Goal: Information Seeking & Learning: Learn about a topic

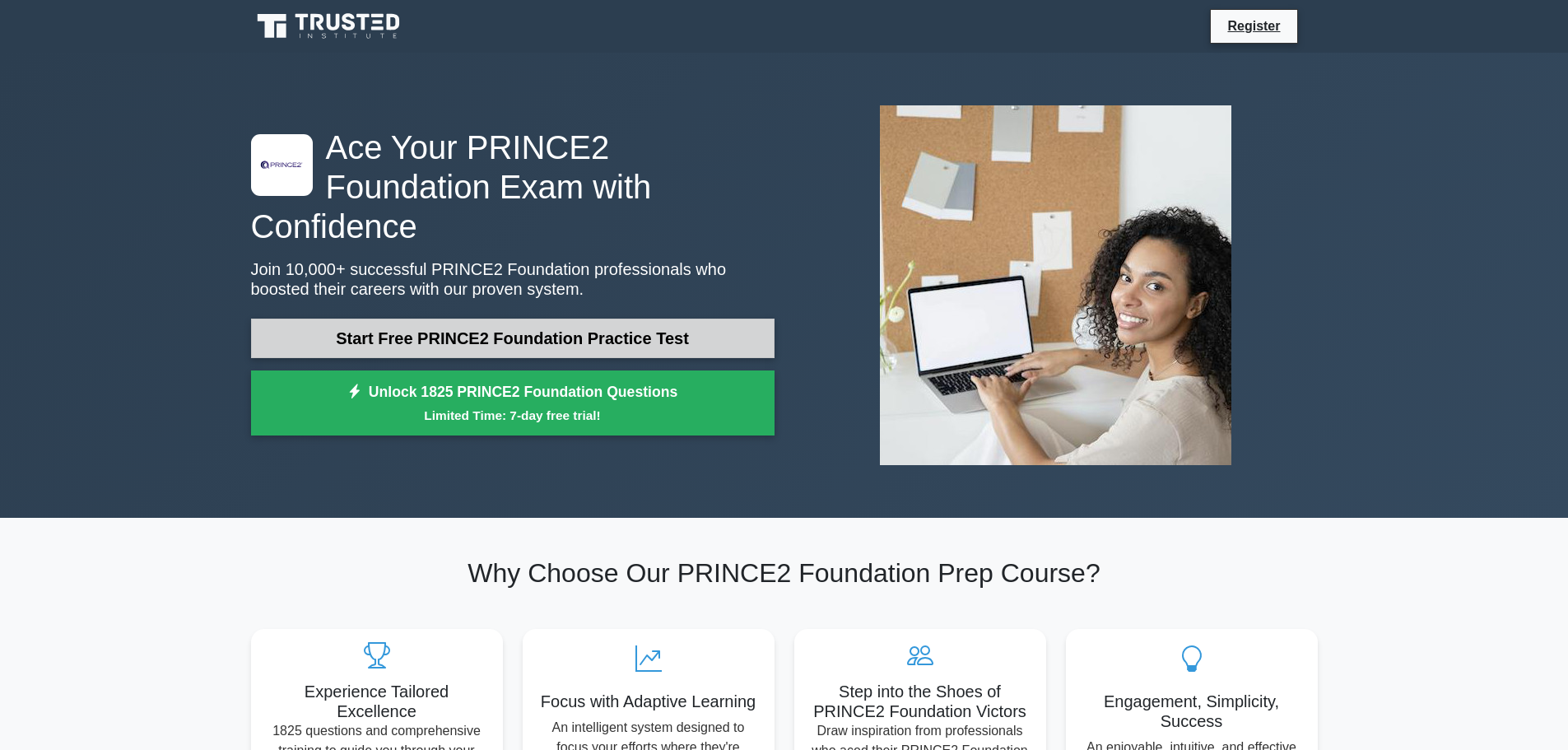
click at [408, 323] on link "Start Free PRINCE2 Foundation Practice Test" at bounding box center [513, 338] width 524 height 39
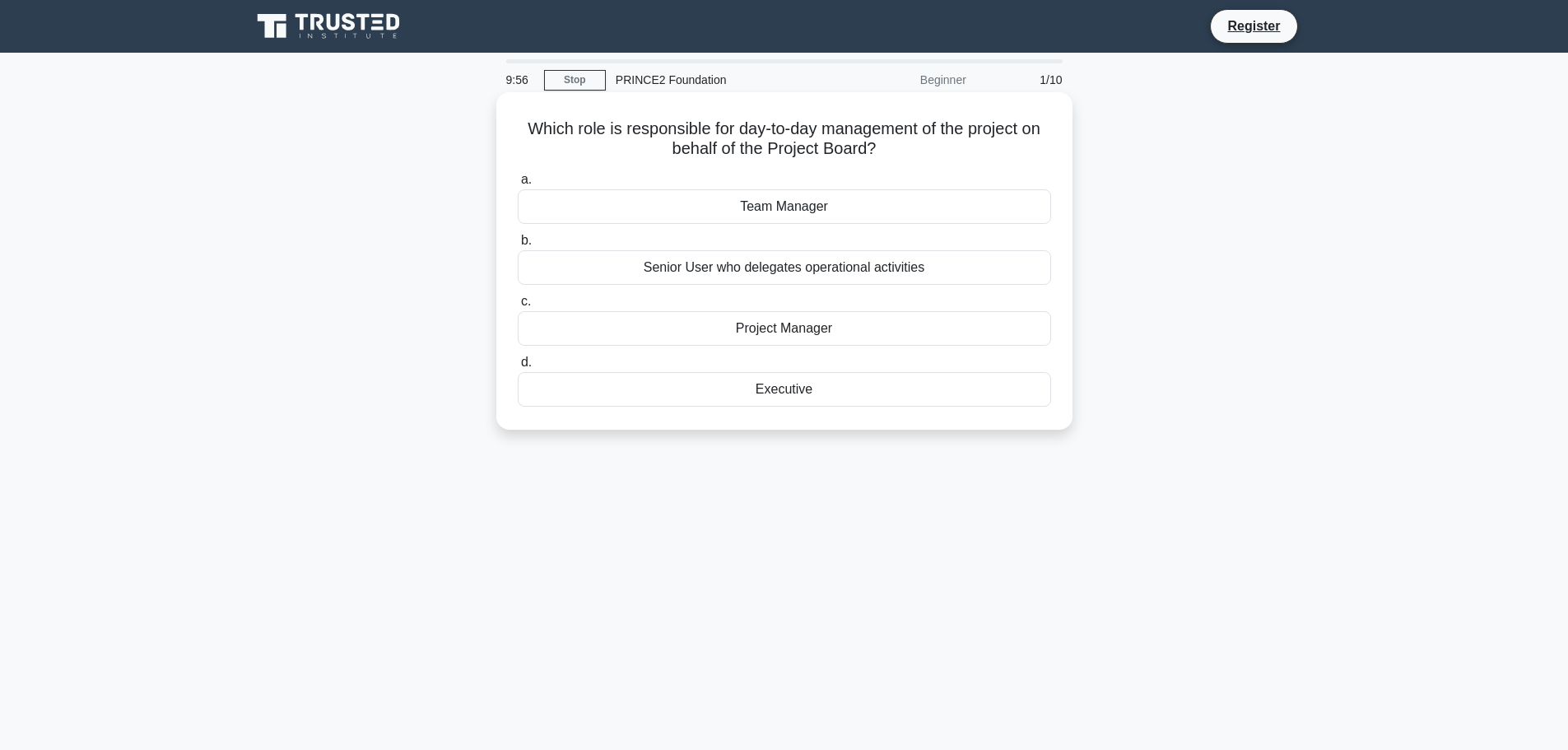
click at [787, 325] on div "Project Manager" at bounding box center [784, 328] width 533 height 34
click at [518, 307] on input "c. Project Manager" at bounding box center [518, 302] width 0 height 11
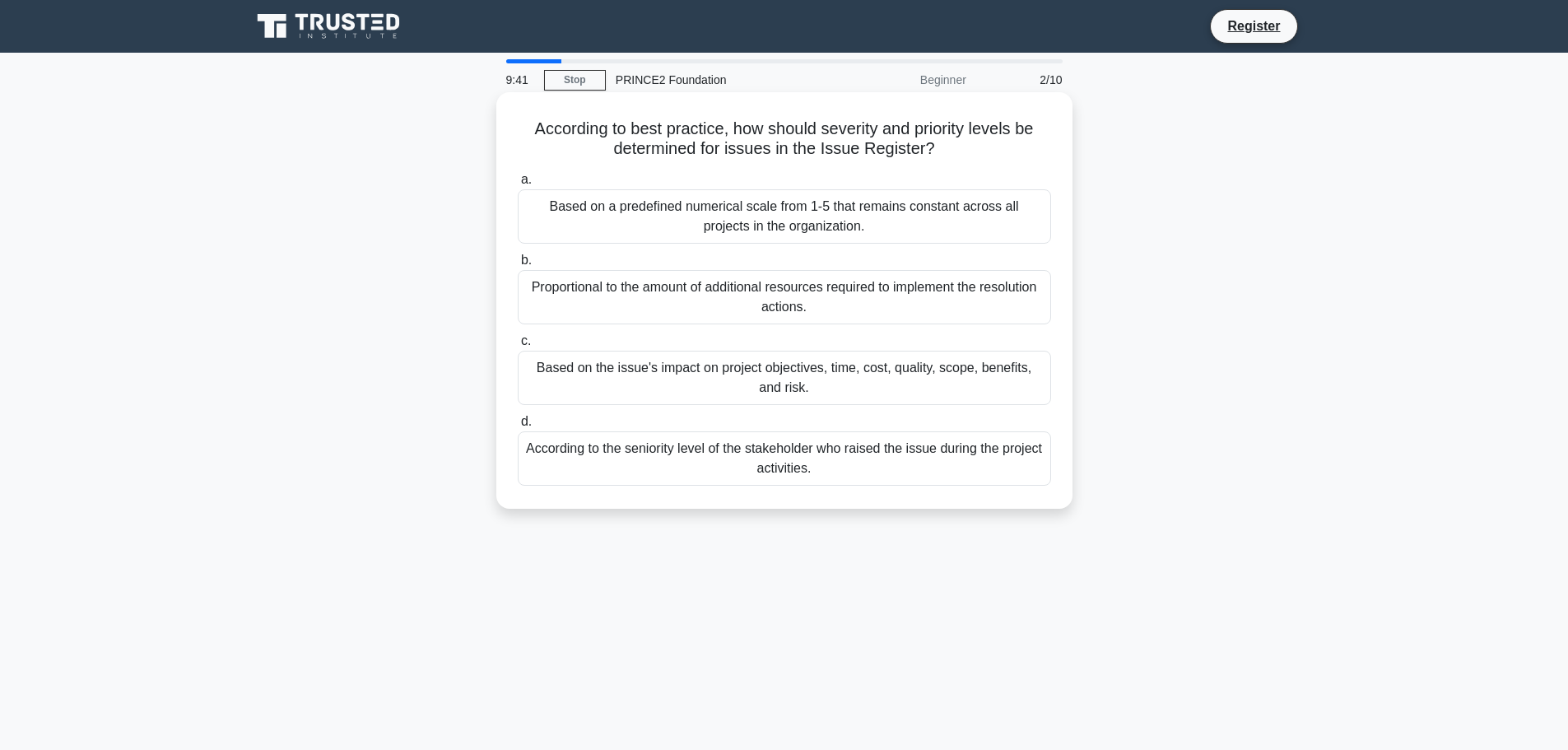
click at [802, 378] on div "Based on the issue's impact on project objectives, time, cost, quality, scope, …" at bounding box center [784, 378] width 533 height 55
click at [518, 347] on input "c. Based on the issue's impact on project objectives, time, cost, quality, scop…" at bounding box center [518, 341] width 0 height 11
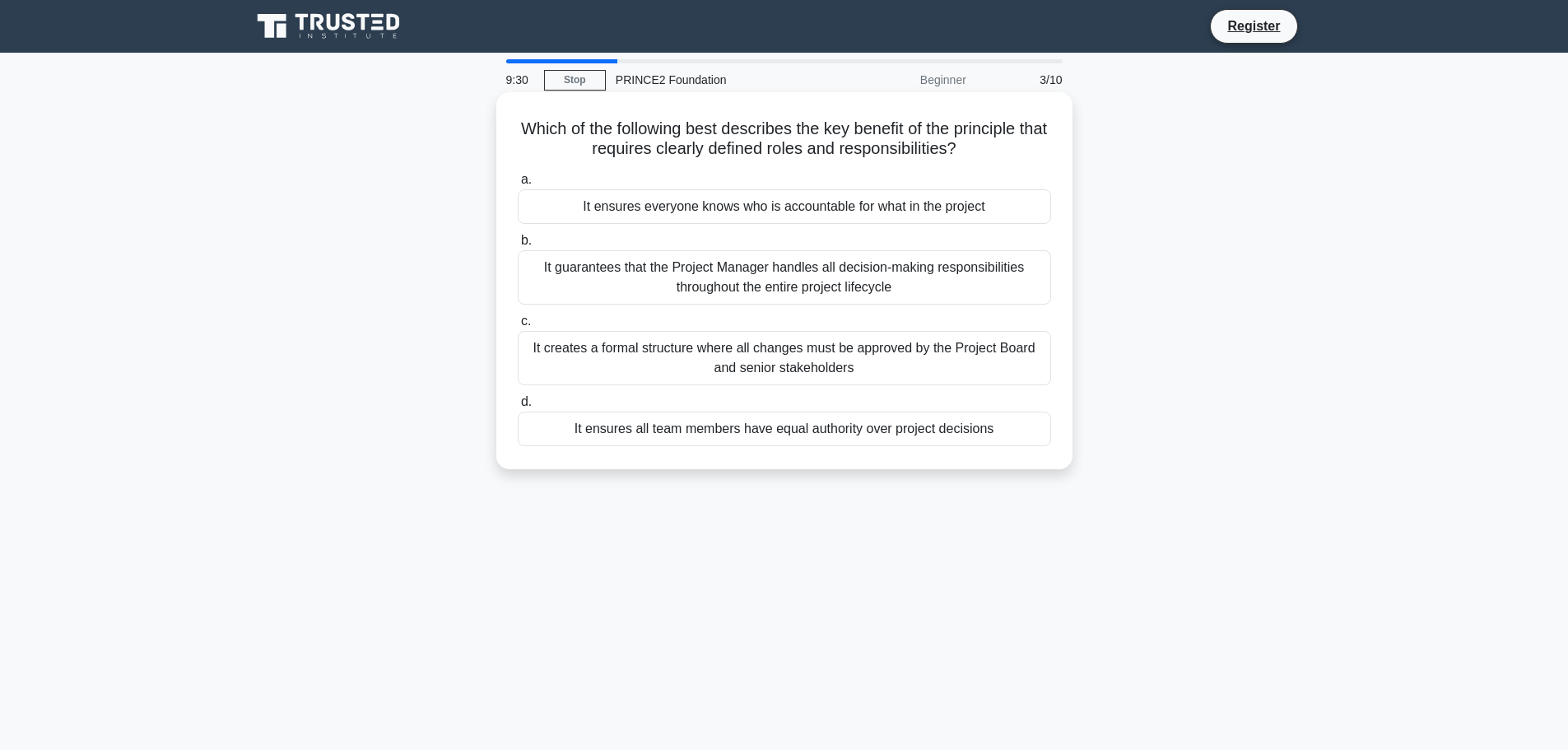
click at [860, 211] on div "It ensures everyone knows who is accountable for what in the project" at bounding box center [784, 207] width 533 height 34
click at [518, 185] on input "a. It ensures everyone knows who is accountable for what in the project" at bounding box center [518, 179] width 0 height 11
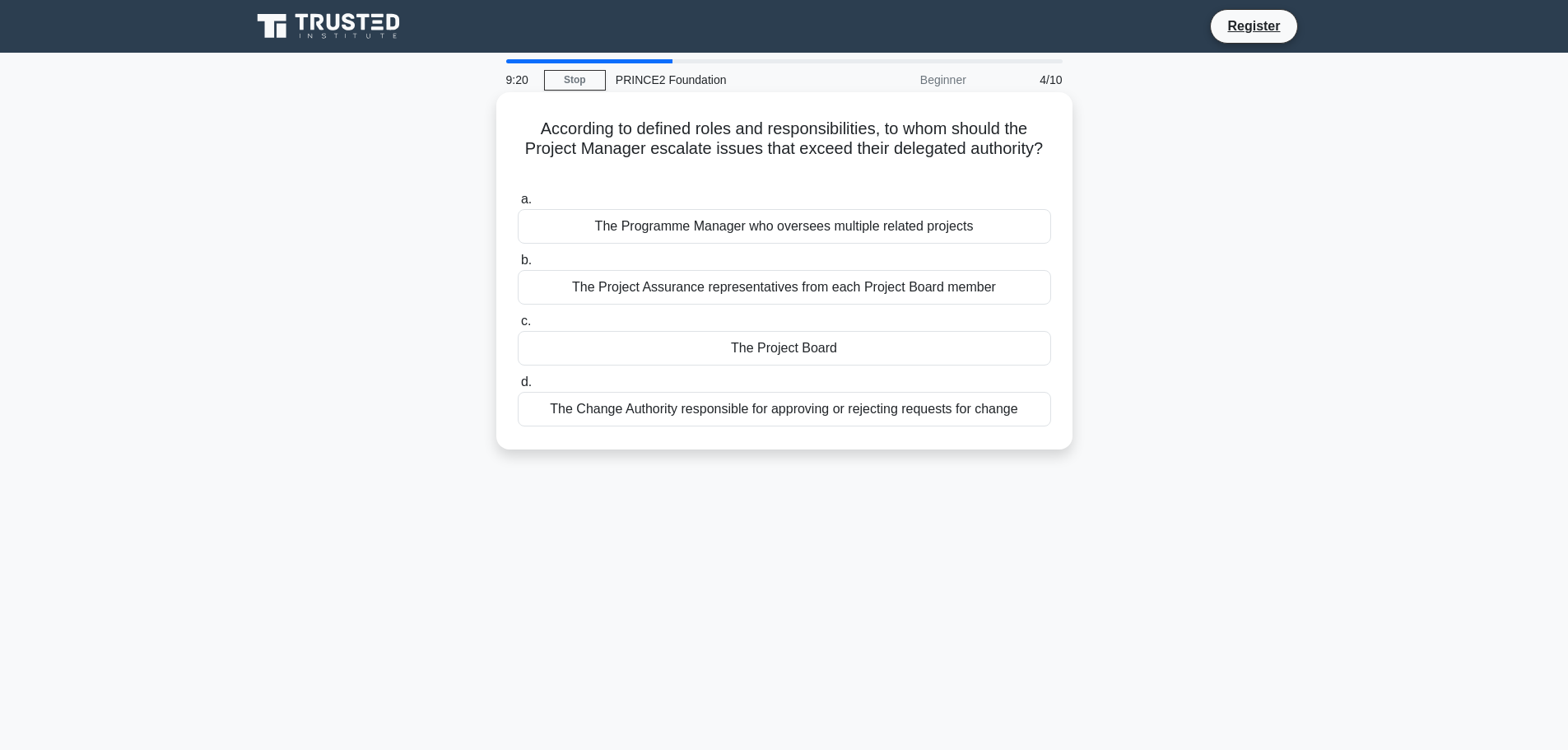
click at [759, 350] on div "The Project Board" at bounding box center [784, 348] width 533 height 34
click at [518, 326] on input "c. The Project Board" at bounding box center [518, 321] width 0 height 11
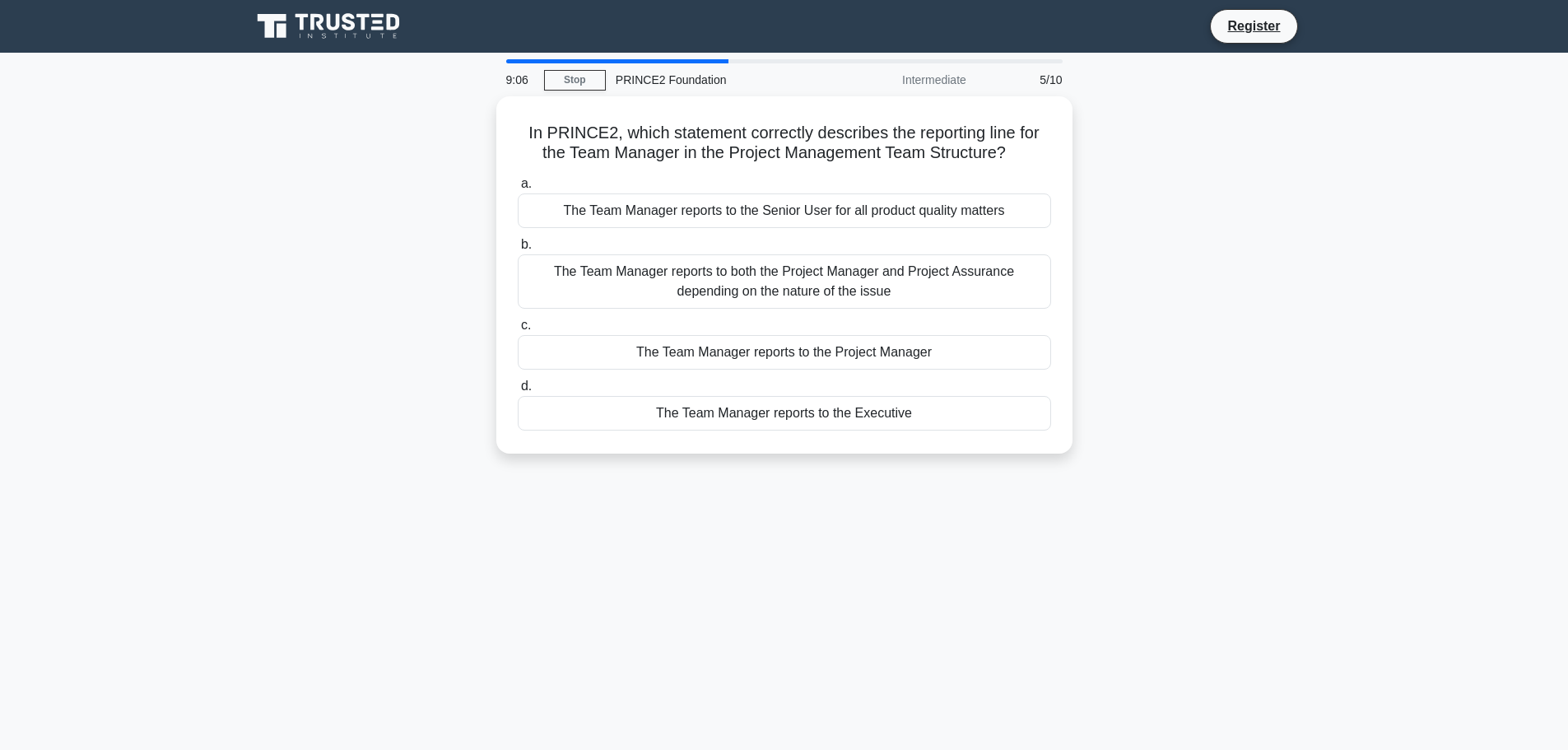
click at [759, 350] on div "The Team Manager reports to the Project Manager" at bounding box center [784, 352] width 533 height 34
click at [518, 331] on input "c. The Team Manager reports to the Project Manager" at bounding box center [518, 325] width 0 height 11
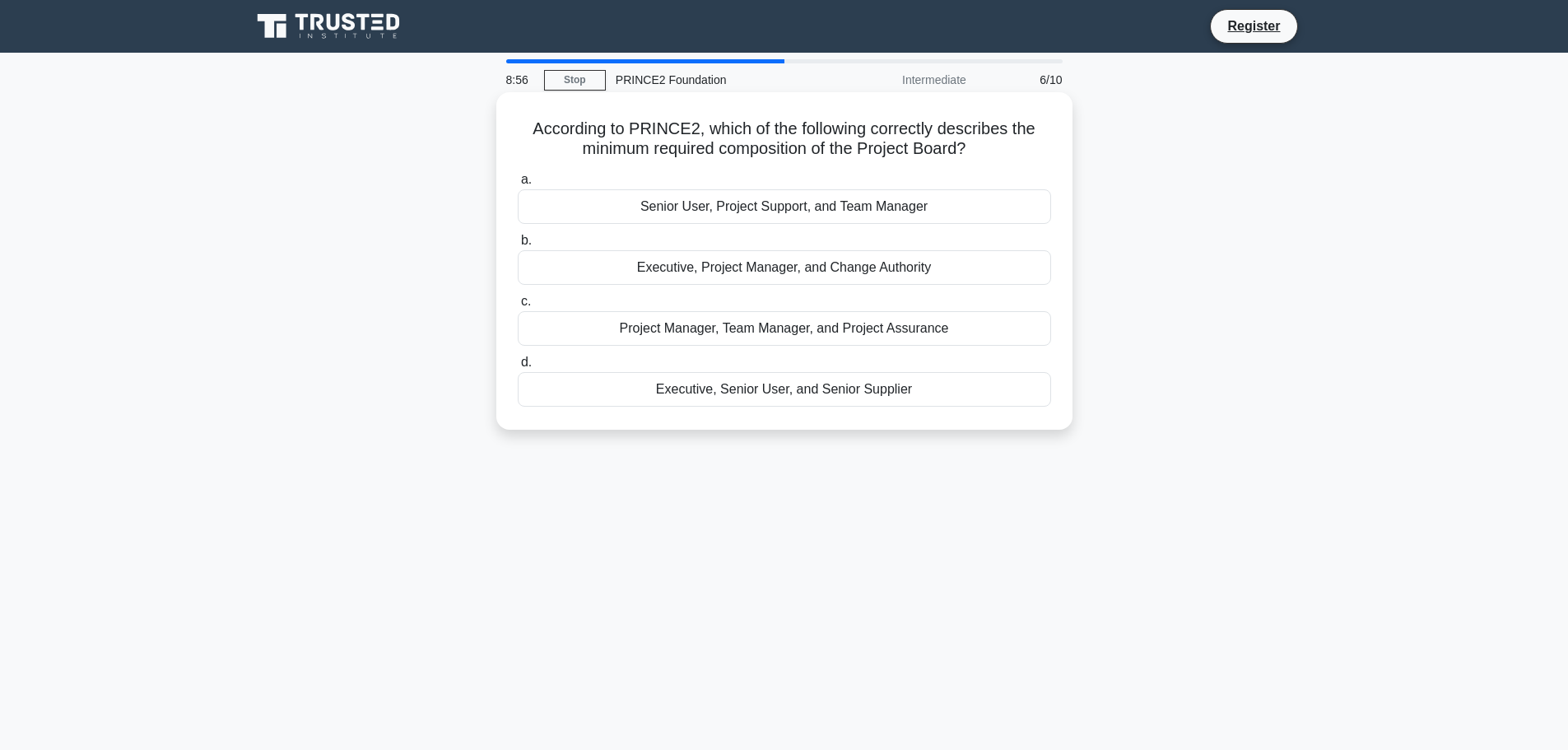
click at [771, 392] on div "Executive, Senior User, and Senior Supplier" at bounding box center [784, 389] width 533 height 34
click at [518, 368] on input "d. Executive, Senior User, and Senior Supplier" at bounding box center [518, 362] width 0 height 11
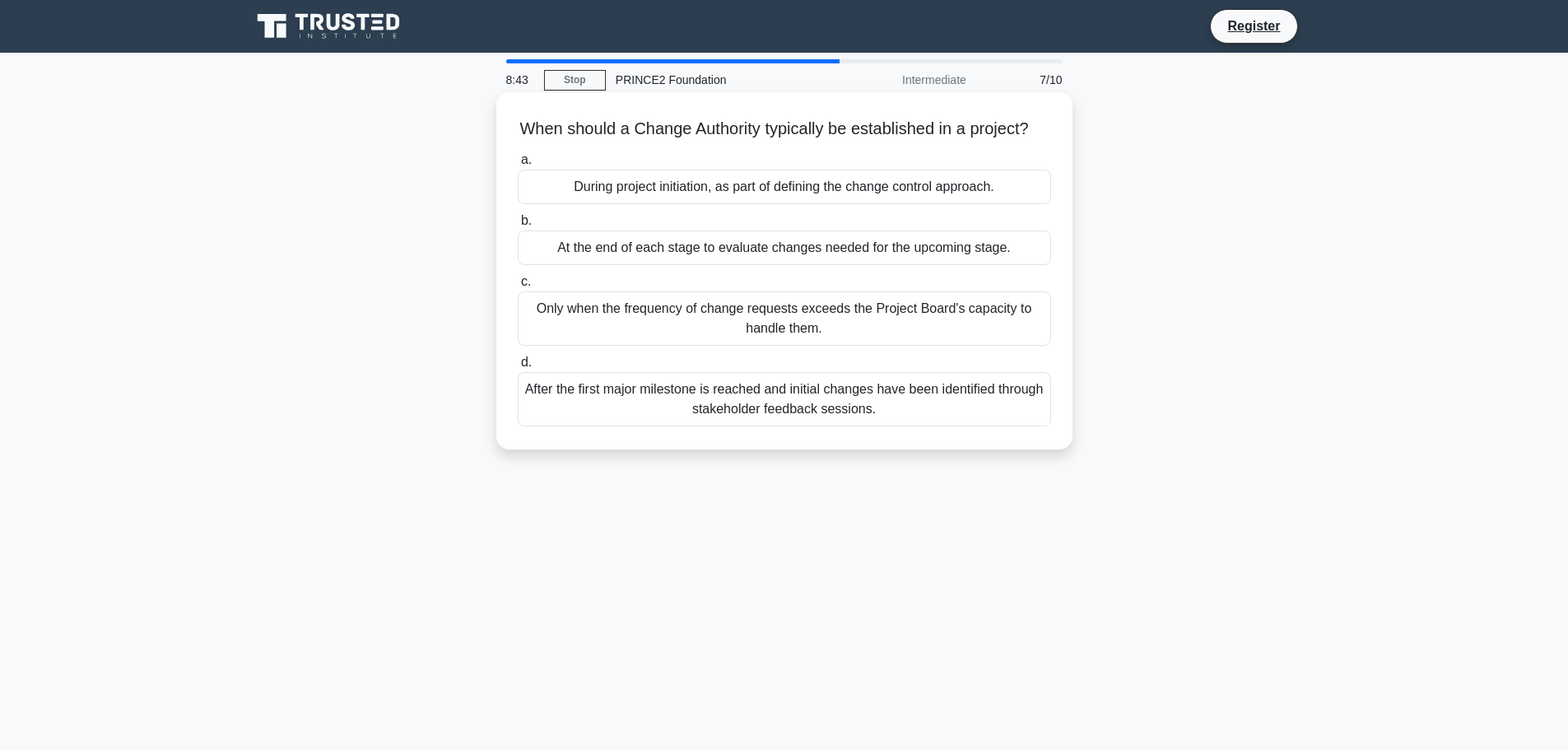
click at [775, 201] on div "During project initiation, as part of defining the change control approach." at bounding box center [784, 186] width 533 height 34
click at [518, 166] on input "a. During project initiation, as part of defining the change control approach." at bounding box center [518, 160] width 0 height 11
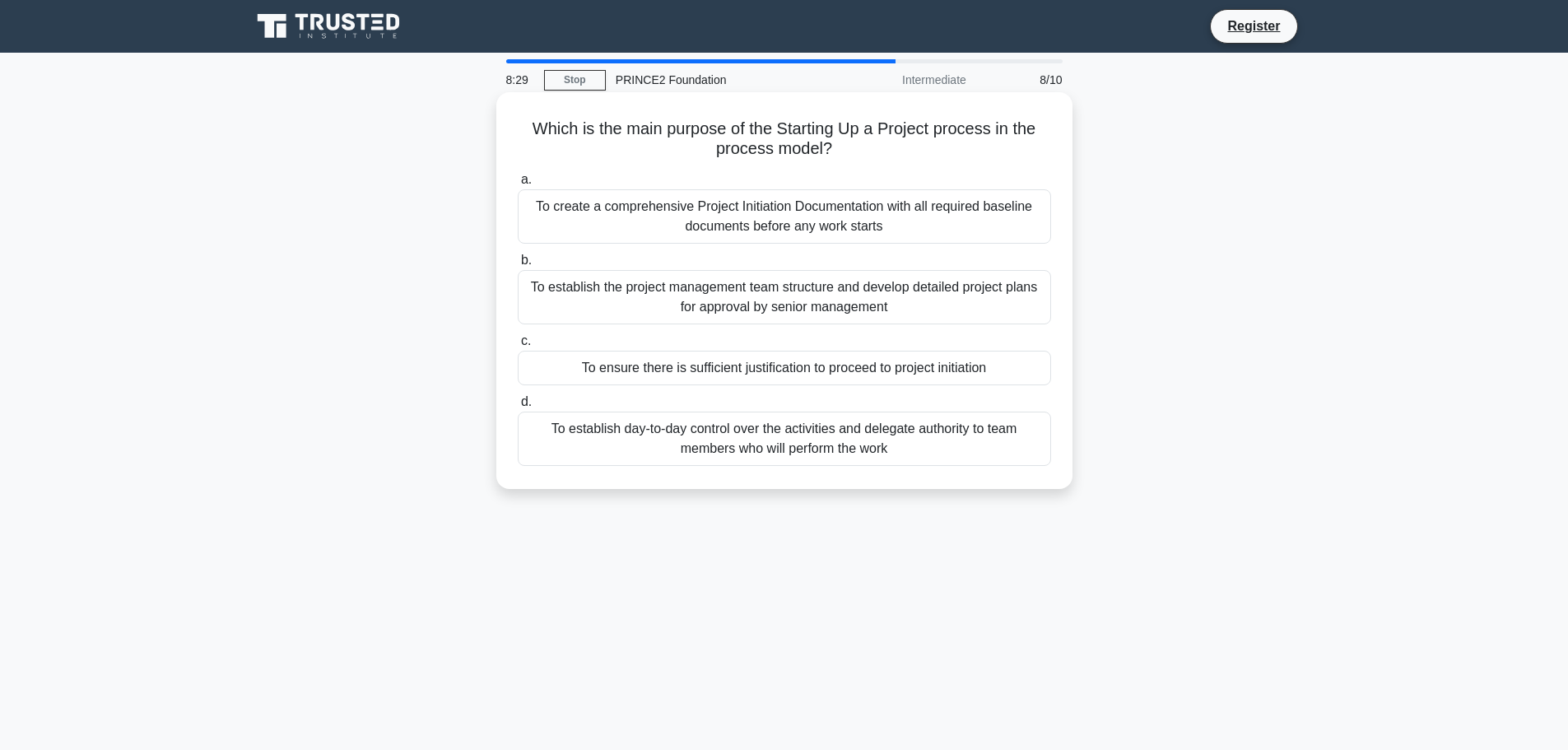
click at [783, 371] on div "To ensure there is sufficient justification to proceed to project initiation" at bounding box center [784, 367] width 533 height 34
click at [518, 347] on input "c. To ensure there is sufficient justification to proceed to project initiation" at bounding box center [518, 341] width 0 height 11
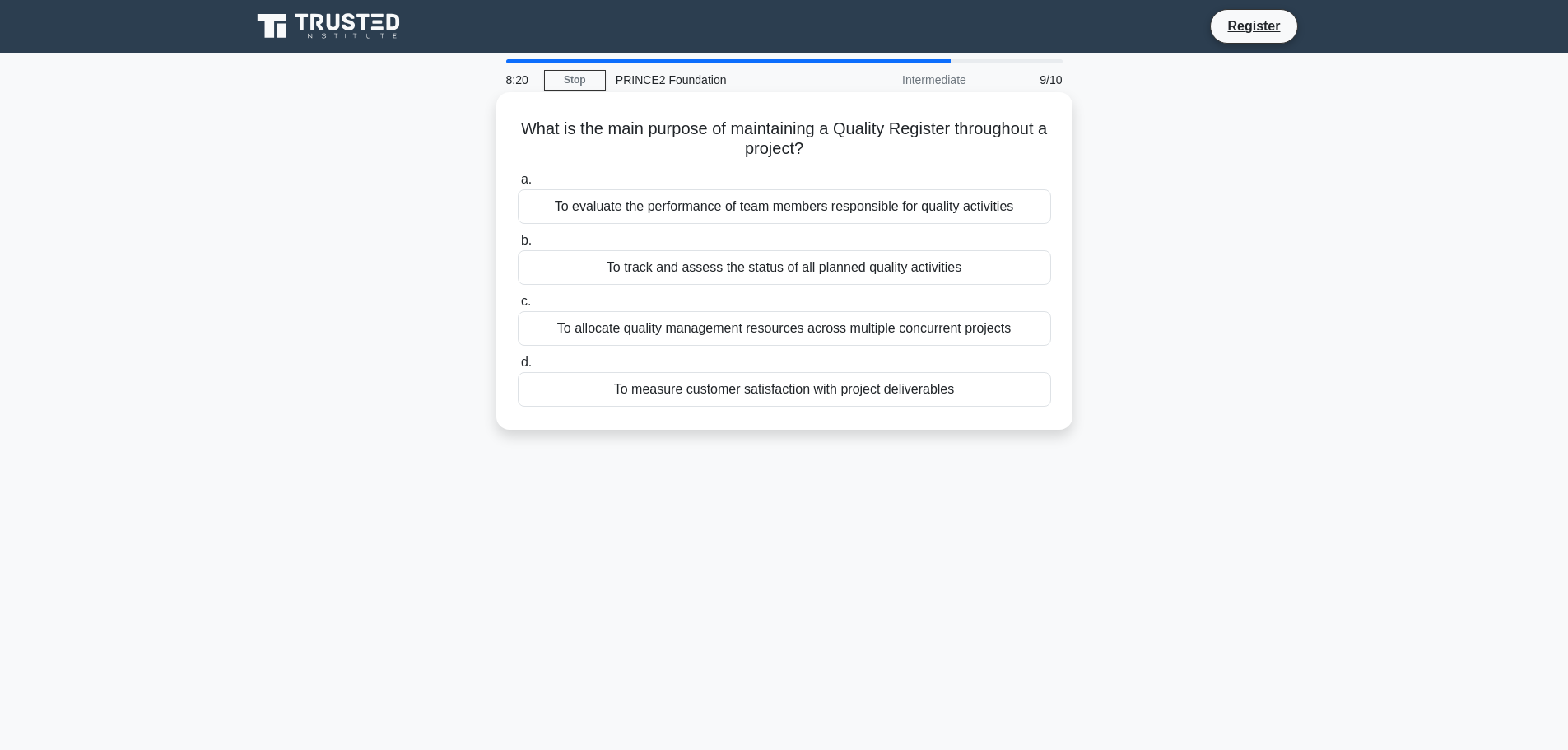
click at [778, 268] on div "To track and assess the status of all planned quality activities" at bounding box center [784, 267] width 533 height 34
click at [518, 246] on input "b. To track and assess the status of all planned quality activities" at bounding box center [518, 240] width 0 height 11
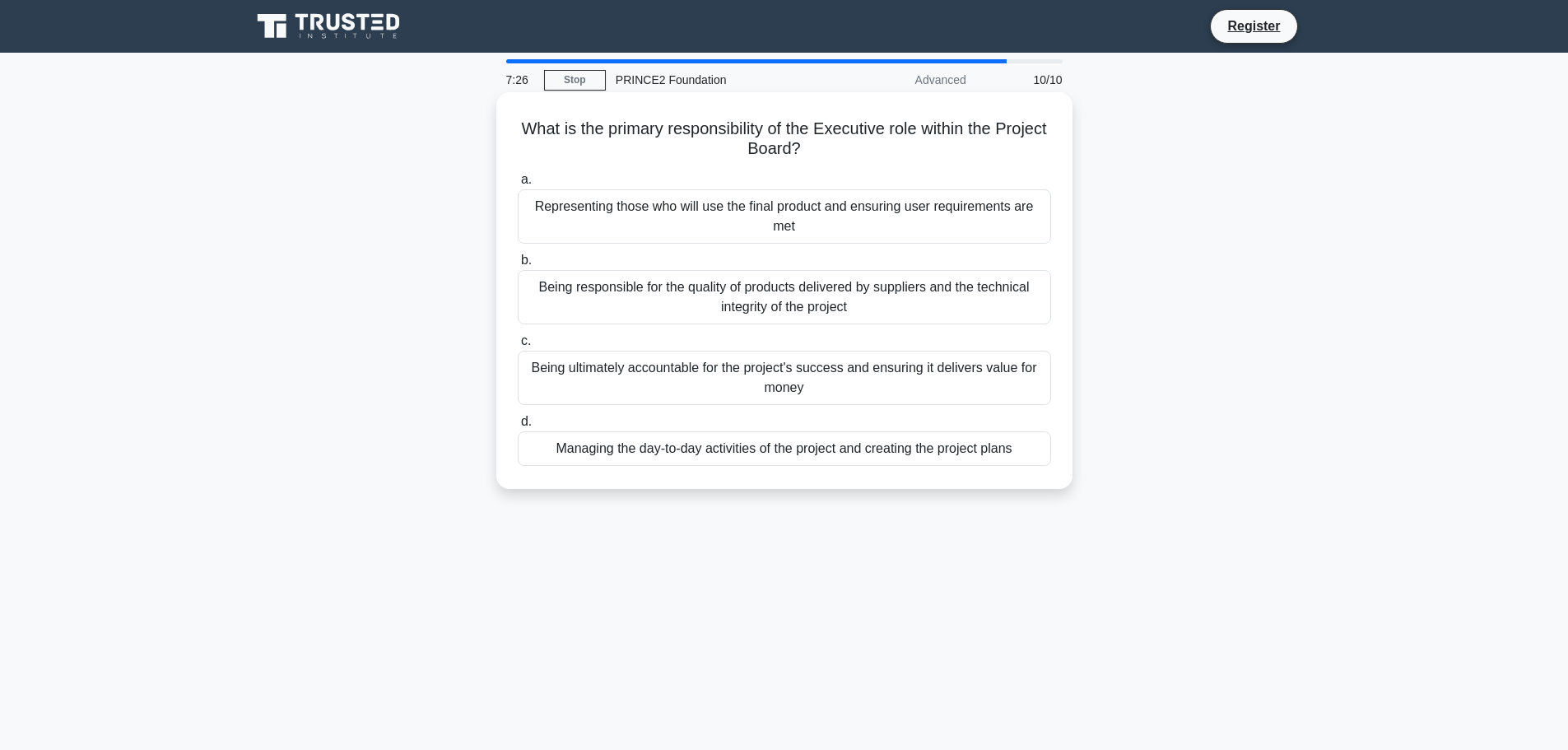
click at [803, 288] on div "Being responsible for the quality of products delivered by suppliers and the te…" at bounding box center [784, 297] width 533 height 55
click at [518, 266] on input "b. Being responsible for the quality of products delivered by suppliers and the…" at bounding box center [518, 261] width 0 height 11
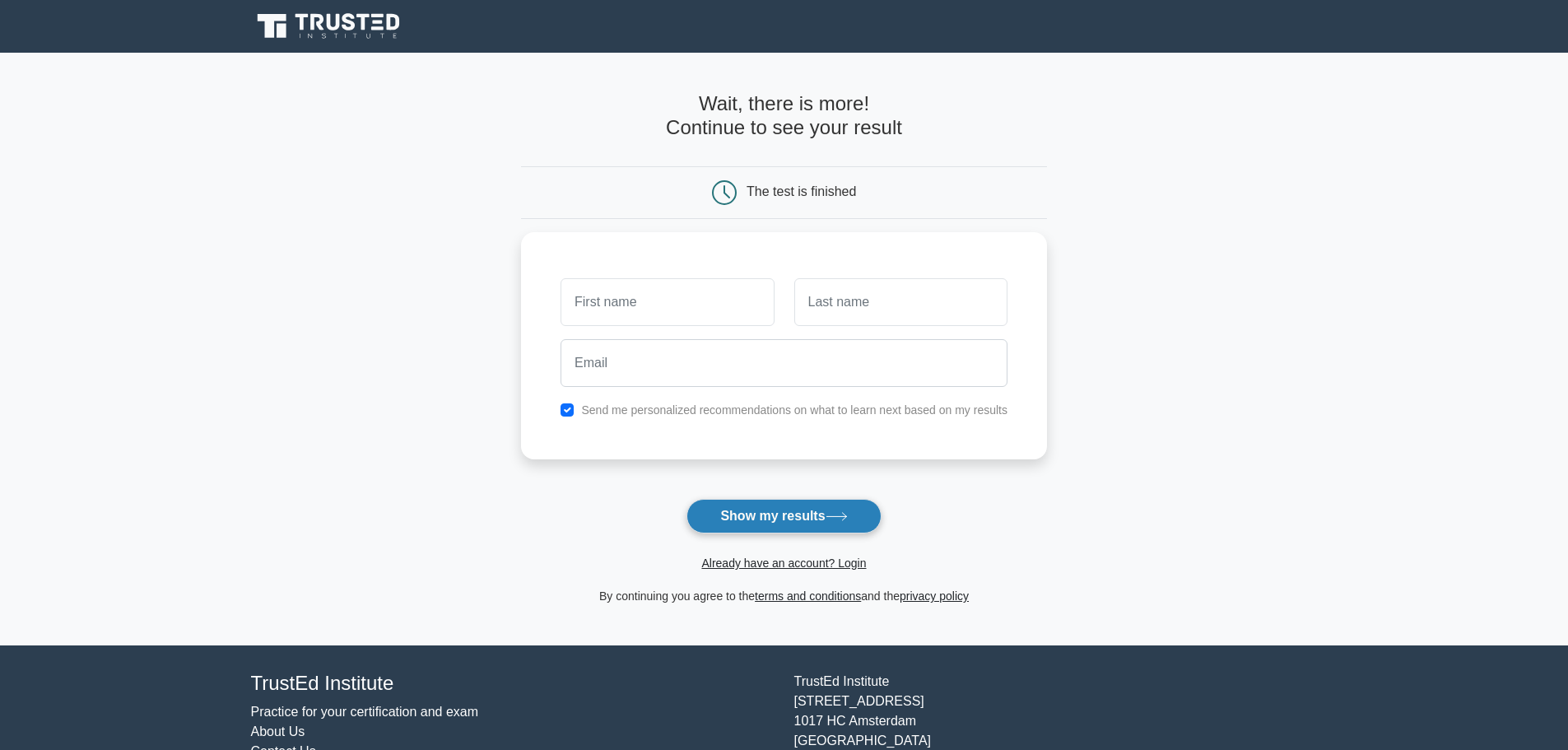
click at [741, 512] on button "Show my results" at bounding box center [783, 516] width 194 height 34
click at [1095, 427] on main "Wait, there is more! Continue to see your result The test is finished and the" at bounding box center [784, 349] width 1568 height 593
click at [608, 300] on input "text" at bounding box center [667, 298] width 213 height 48
type input "W"
type input "E"
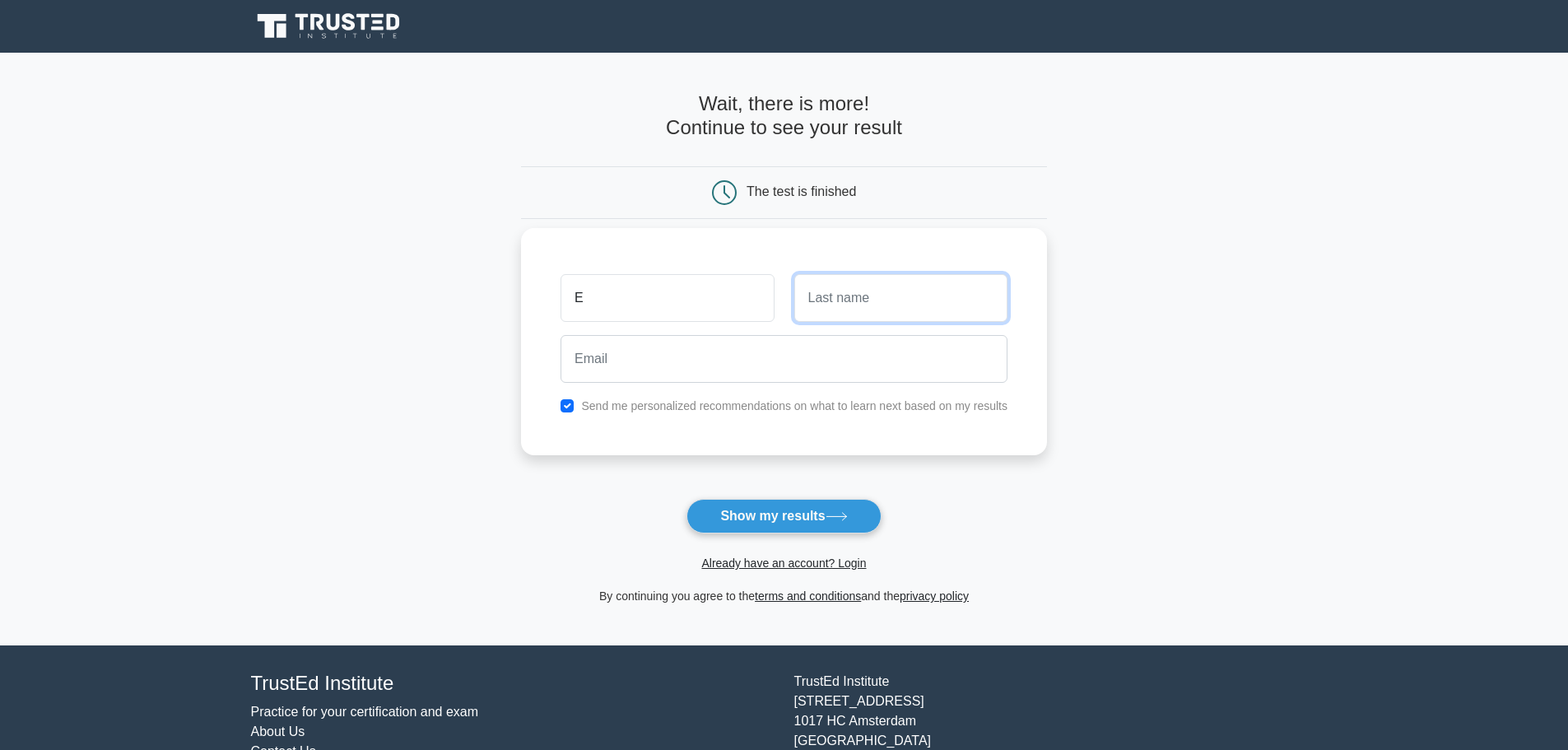
click at [836, 296] on input "text" at bounding box center [901, 298] width 213 height 48
type input "S"
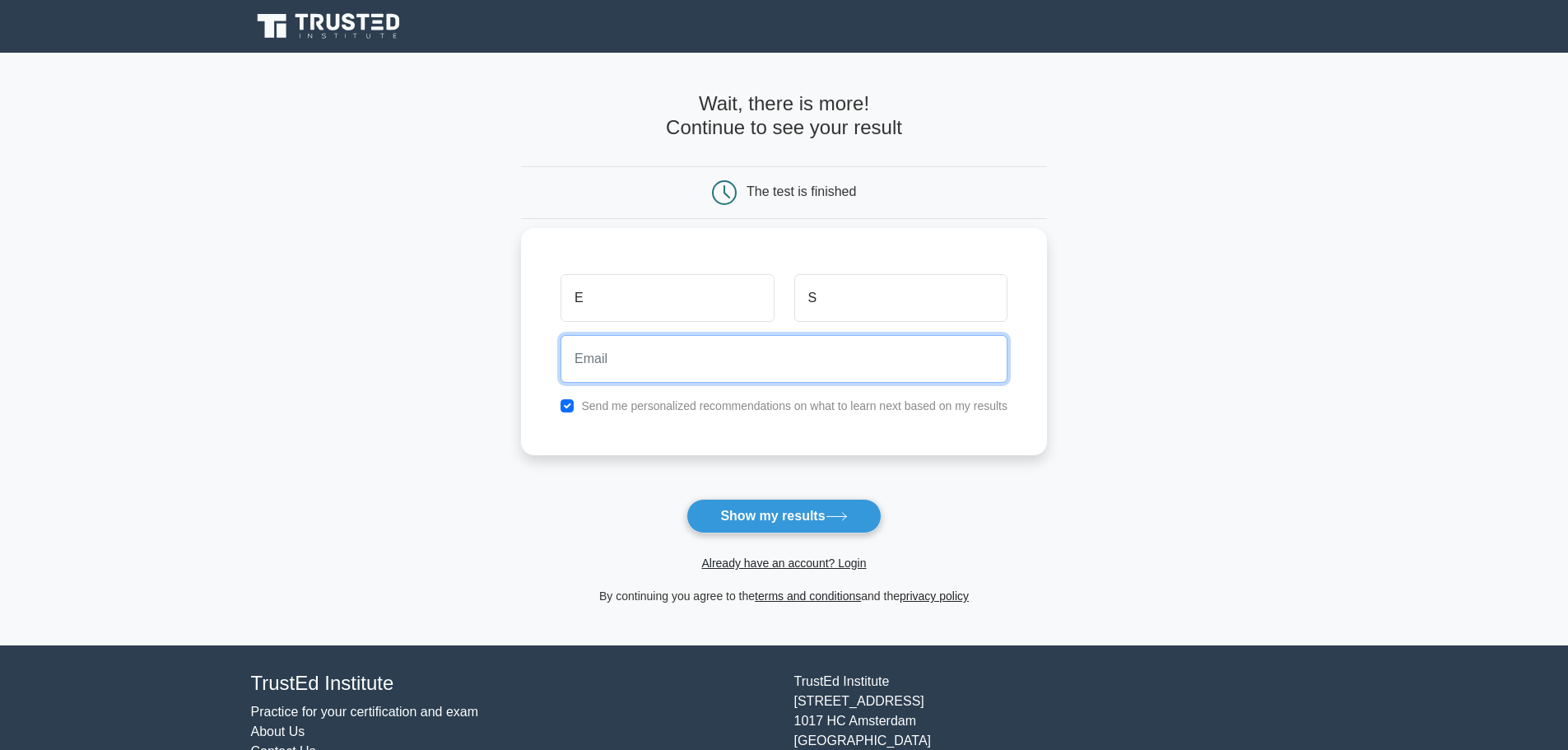
click at [678, 374] on input "email" at bounding box center [784, 359] width 447 height 48
type input "ellie.steele@wat-er-save.co.uk"
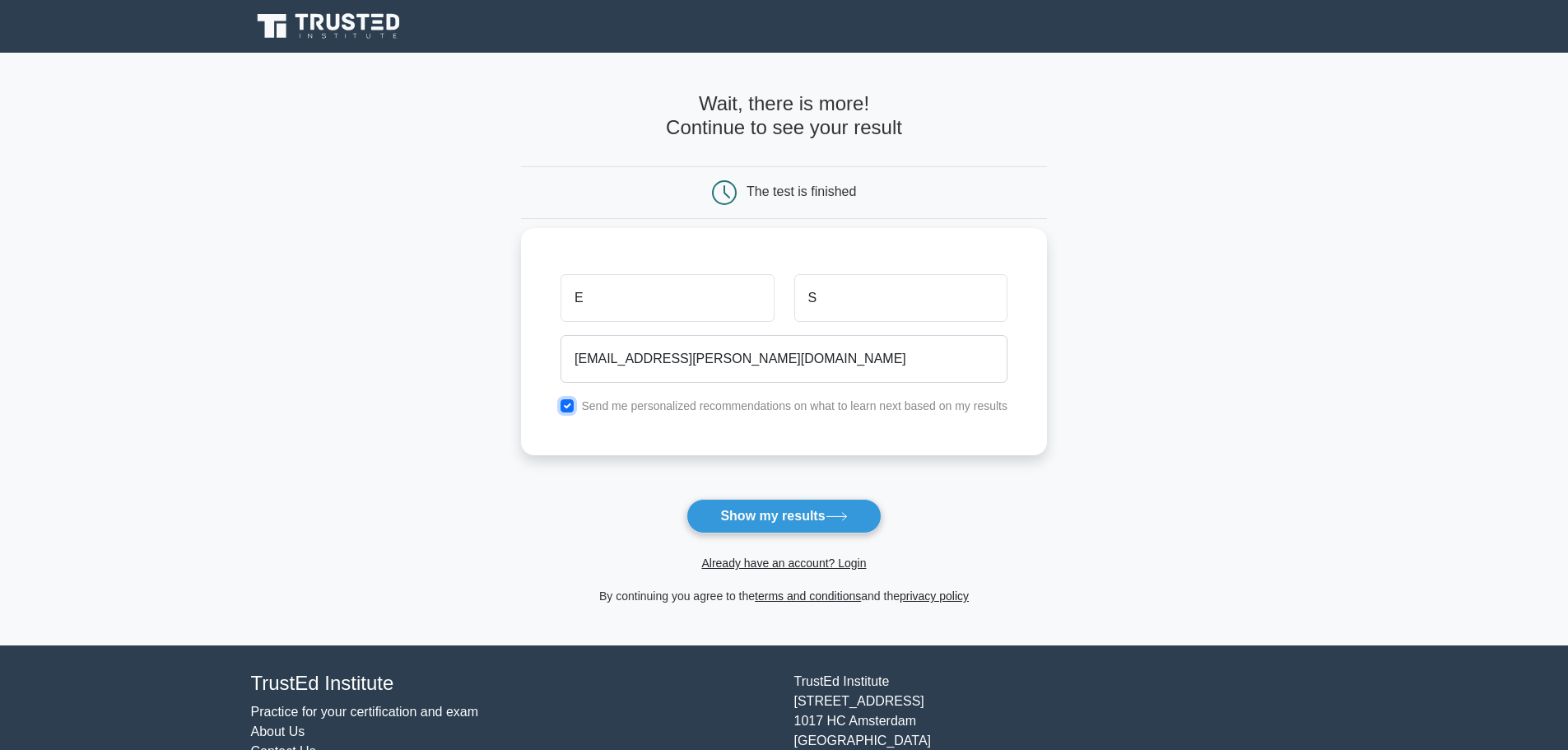
click at [571, 404] on input "checkbox" at bounding box center [567, 405] width 13 height 13
checkbox input "false"
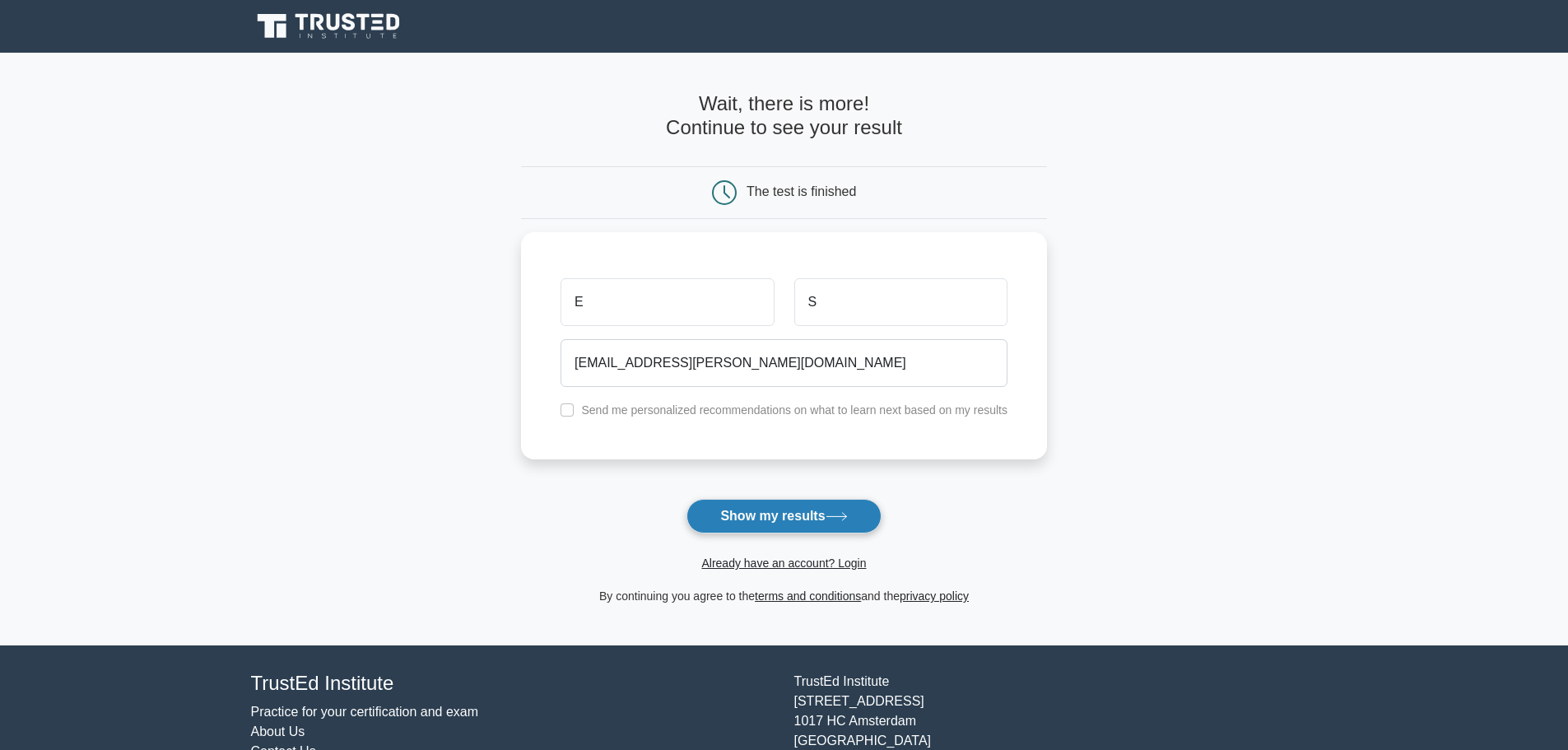
click at [781, 519] on button "Show my results" at bounding box center [783, 516] width 194 height 34
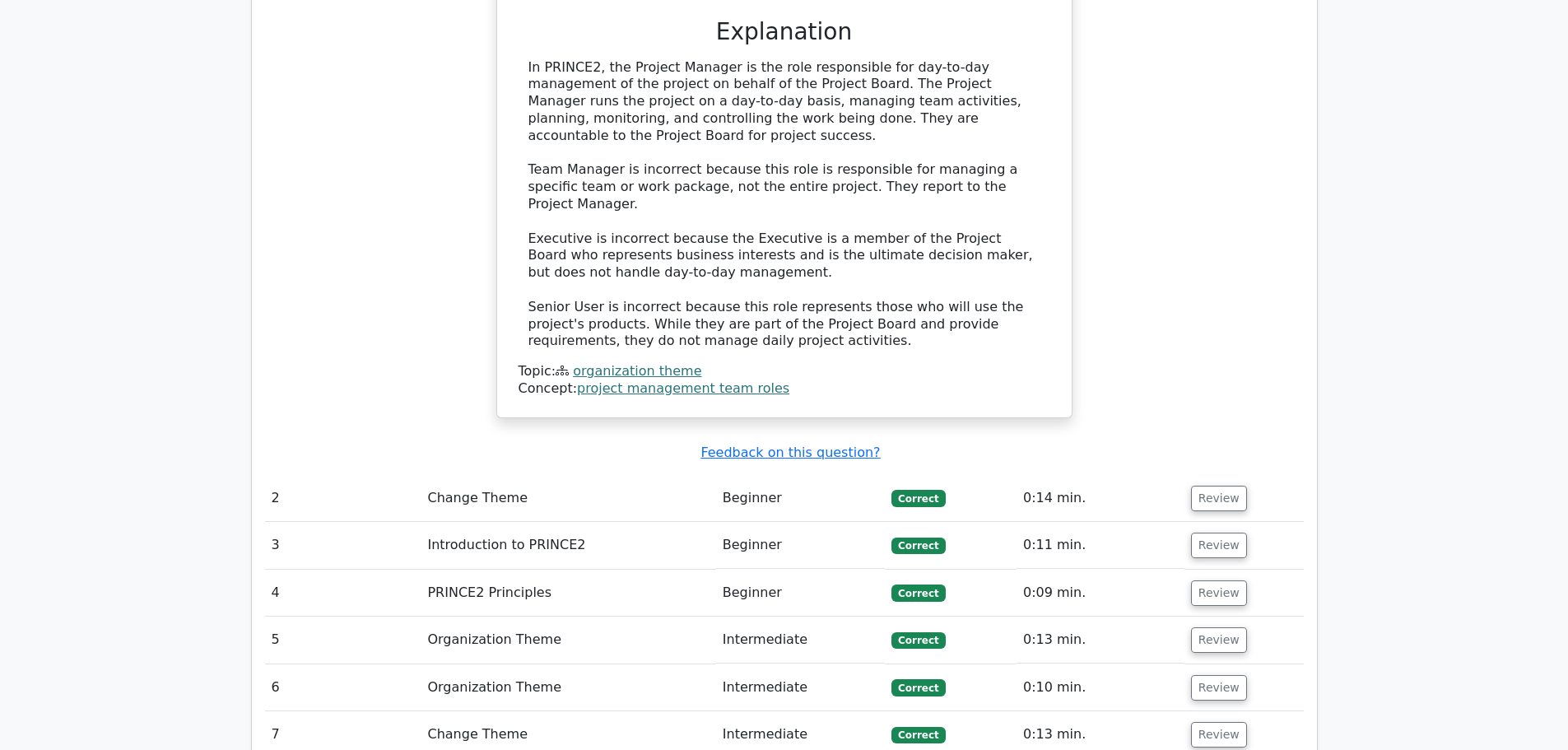
scroll to position [1794, 0]
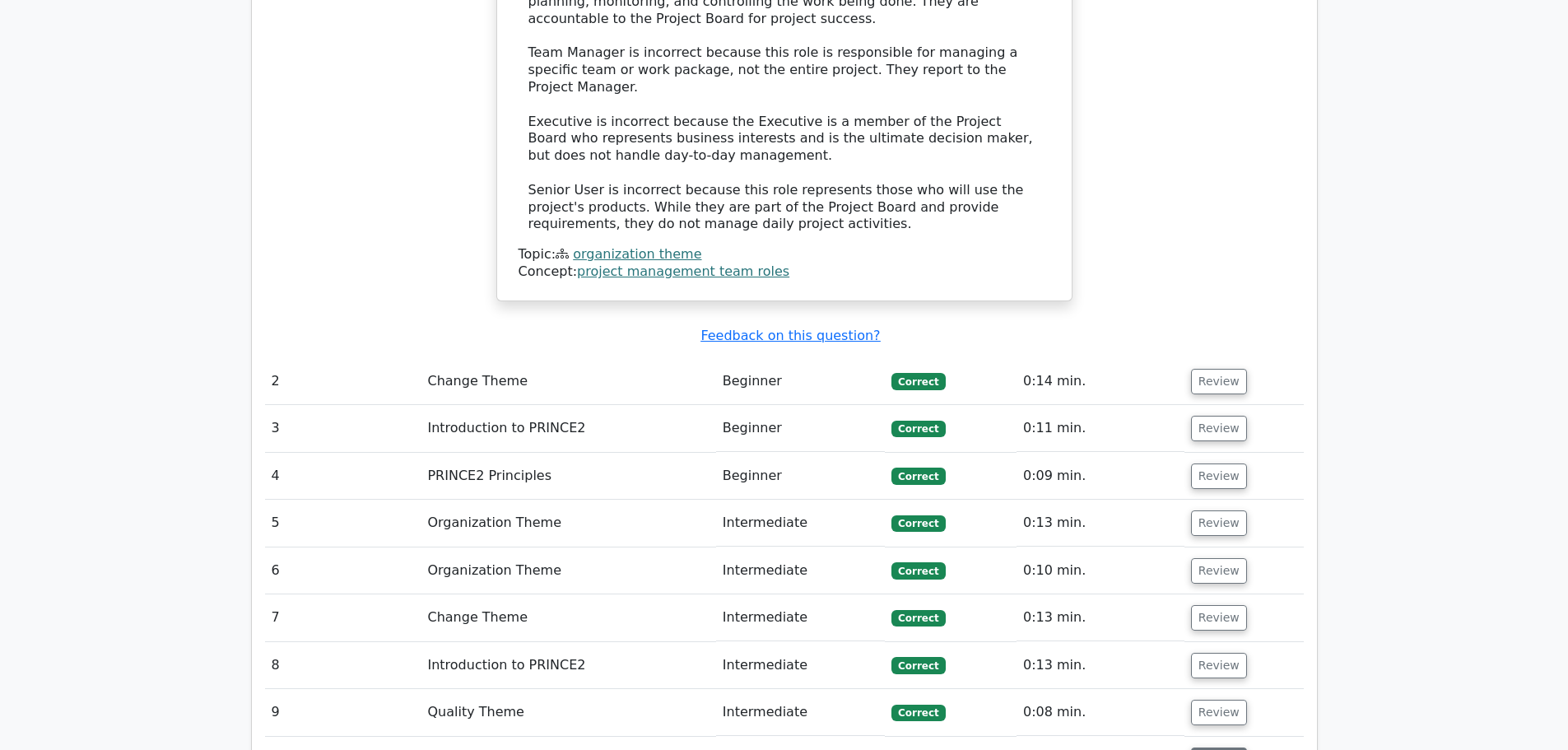
click at [1203, 747] on button "Review" at bounding box center [1219, 760] width 56 height 26
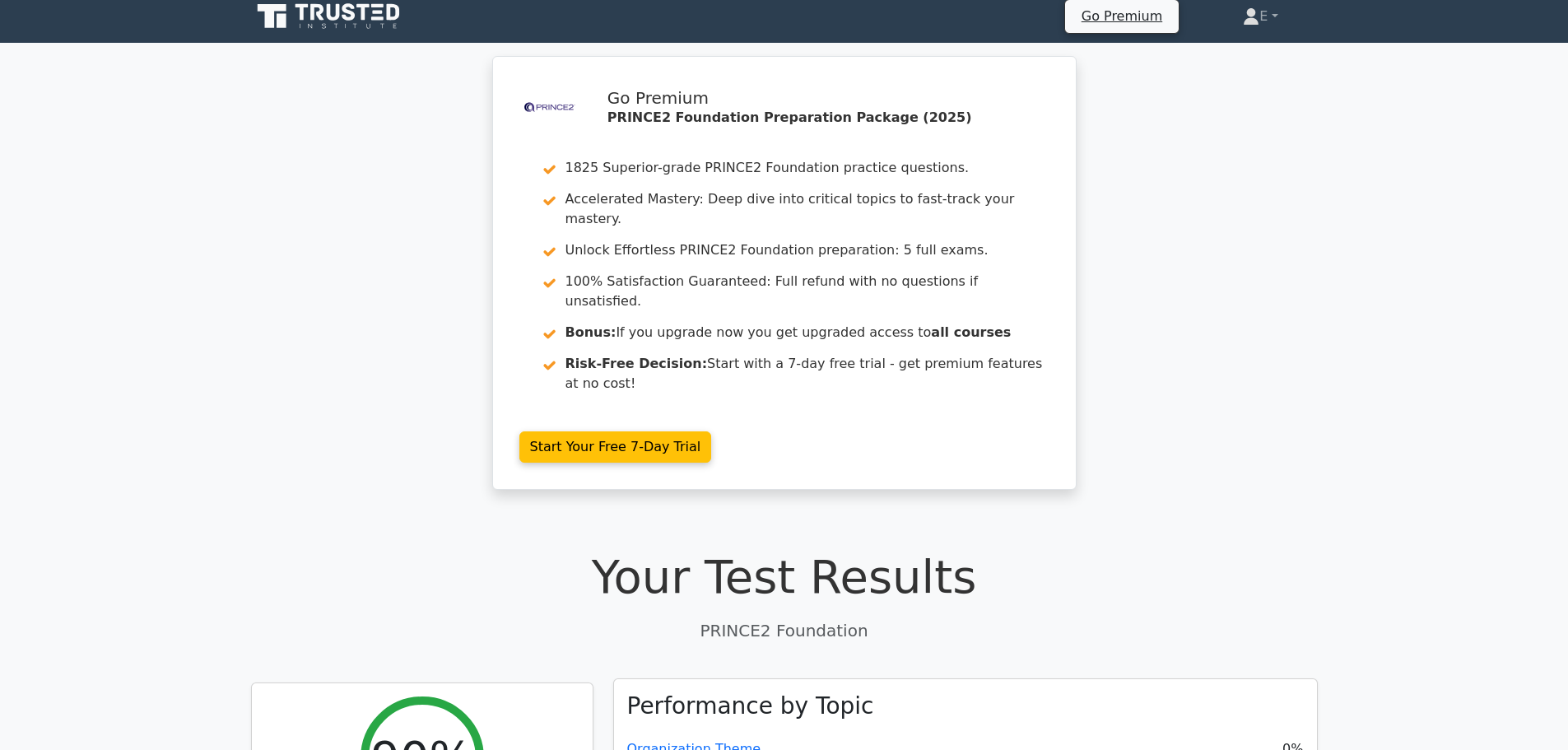
scroll to position [0, 0]
